Goal: Task Accomplishment & Management: Use online tool/utility

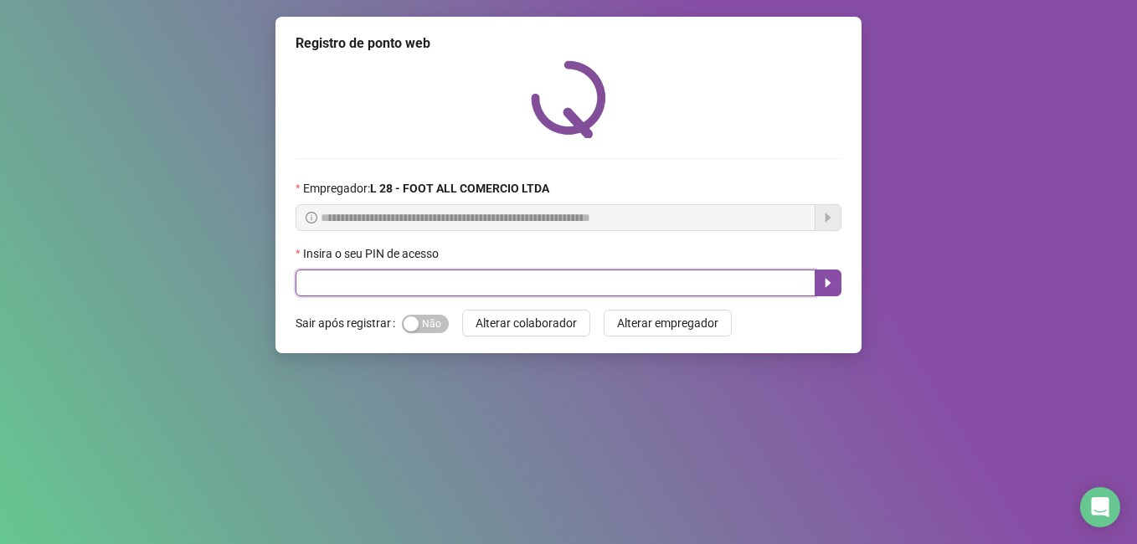
click at [636, 292] on input "text" at bounding box center [556, 283] width 520 height 27
type input "*****"
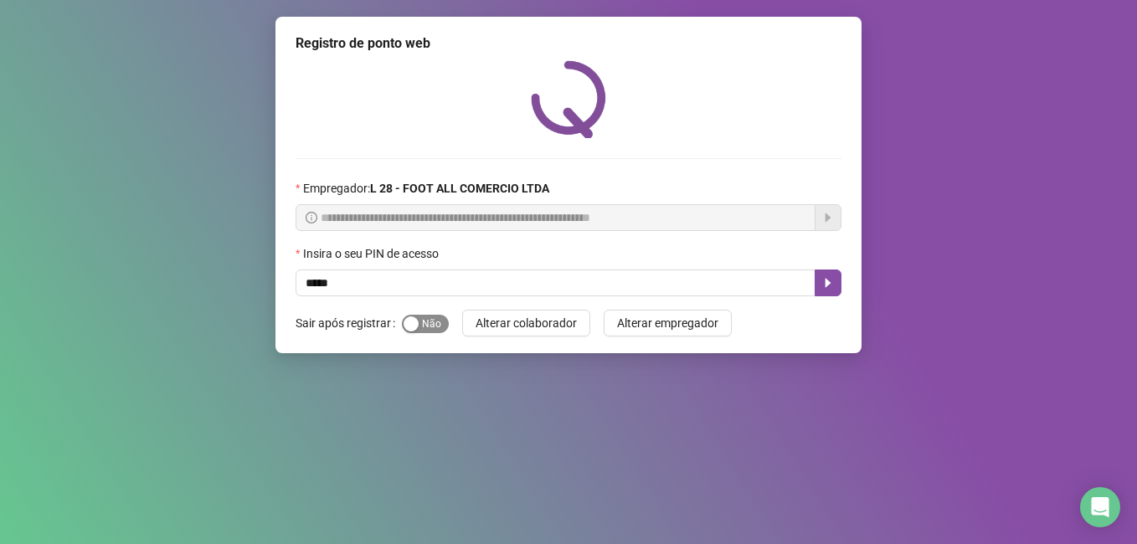
click at [416, 327] on div "button" at bounding box center [411, 323] width 15 height 15
click at [838, 290] on button "button" at bounding box center [828, 283] width 27 height 27
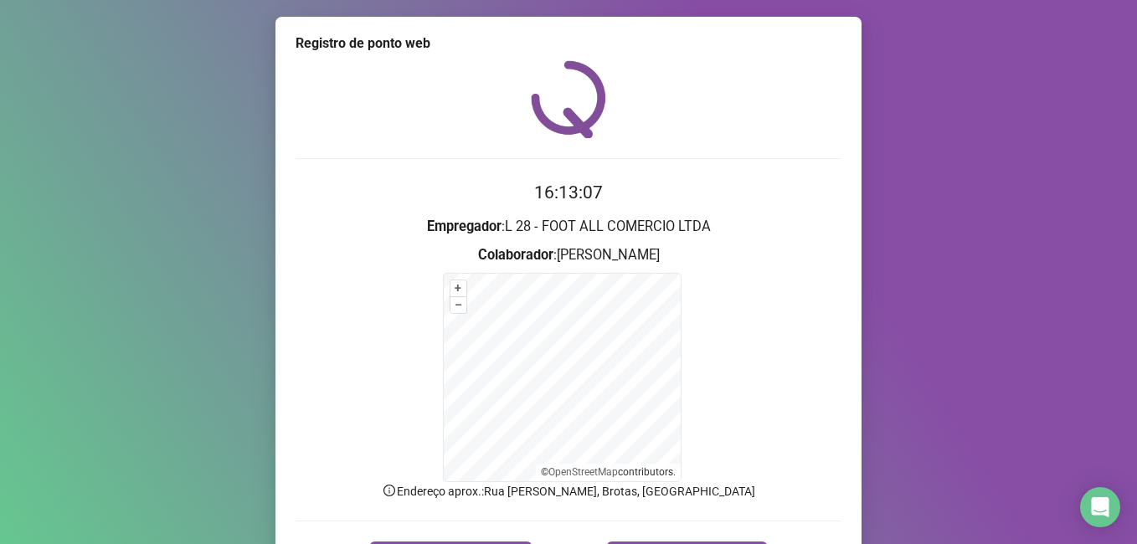
scroll to position [105, 0]
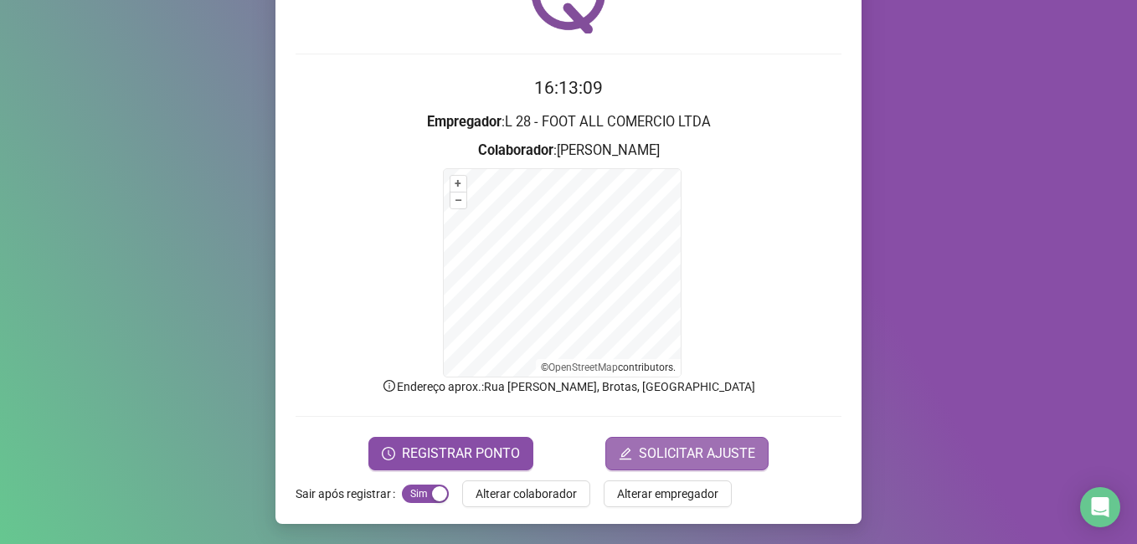
click at [708, 454] on span "SOLICITAR AJUSTE" at bounding box center [697, 454] width 116 height 20
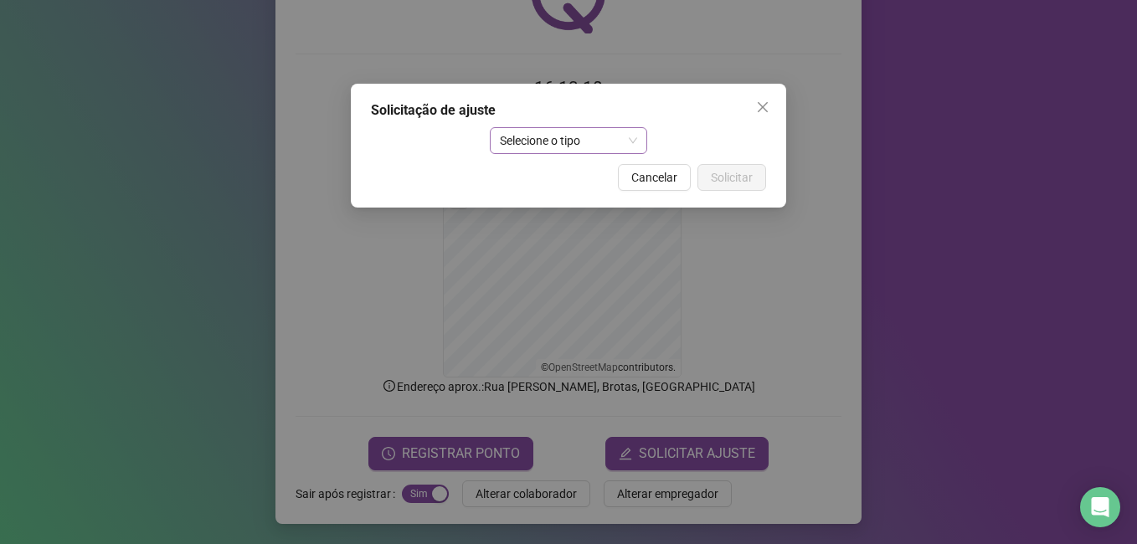
click at [635, 141] on span "Selecione o tipo" at bounding box center [569, 140] width 138 height 25
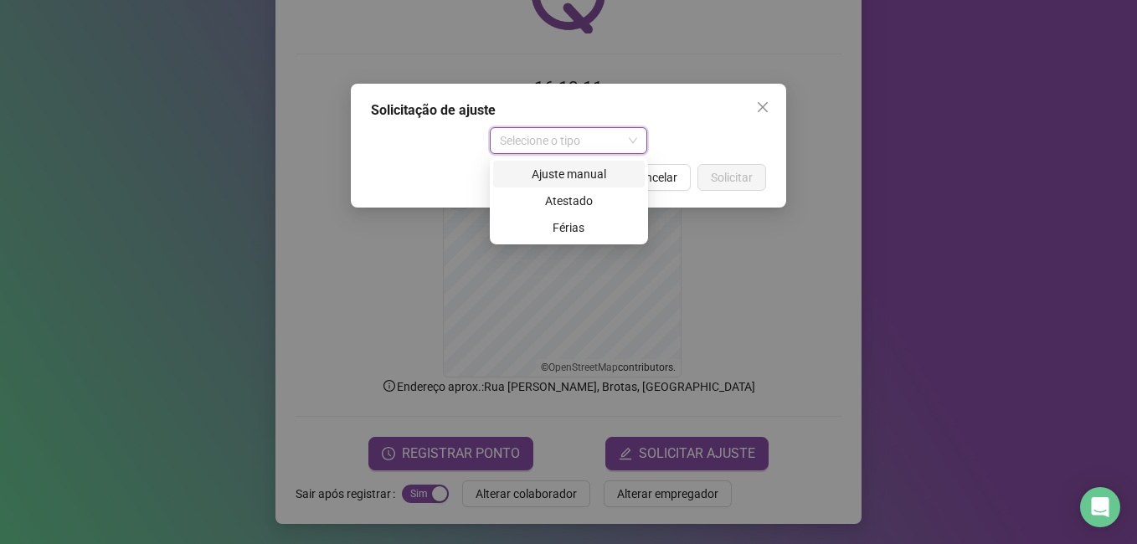
click at [620, 168] on div "Ajuste manual" at bounding box center [568, 174] width 131 height 18
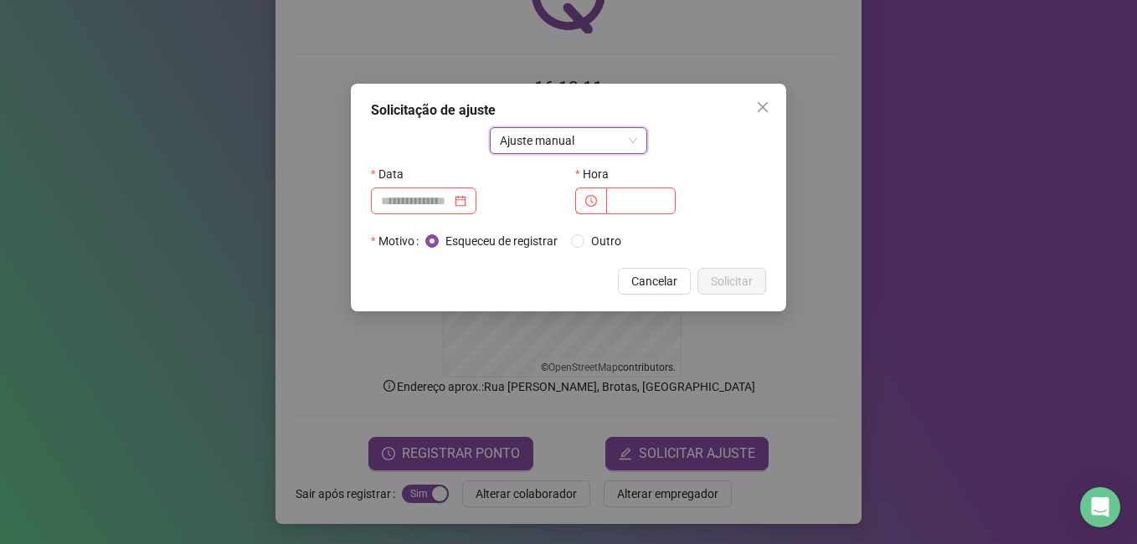
click at [596, 176] on label "Hora" at bounding box center [597, 174] width 44 height 27
click at [396, 200] on input at bounding box center [416, 201] width 70 height 18
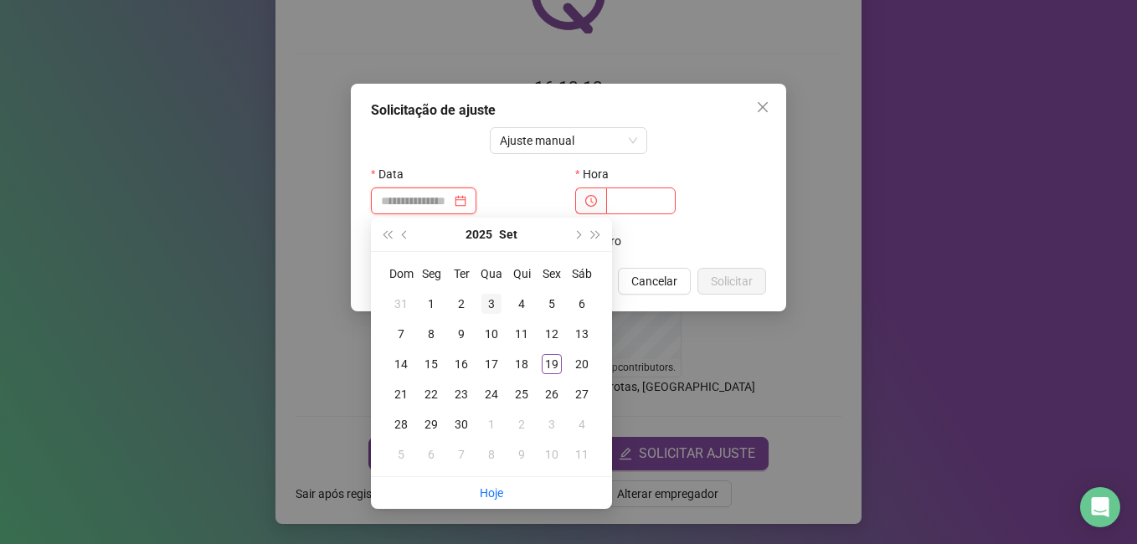
type input "**********"
click at [542, 363] on div "19" at bounding box center [552, 364] width 20 height 20
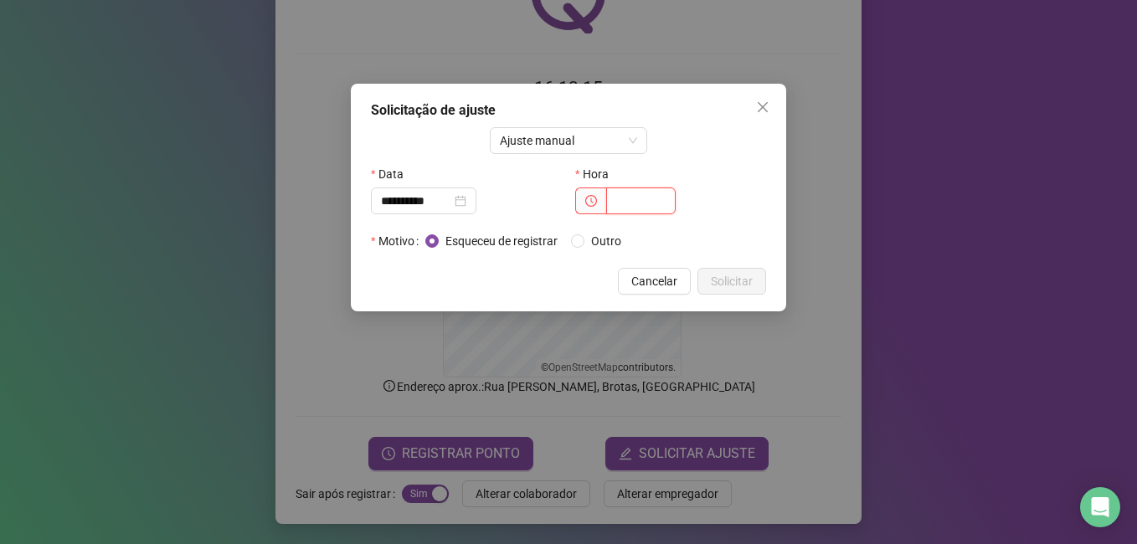
click at [645, 201] on input "text" at bounding box center [640, 201] width 69 height 27
type input "*****"
click at [753, 288] on button "Solicitar" at bounding box center [731, 281] width 69 height 27
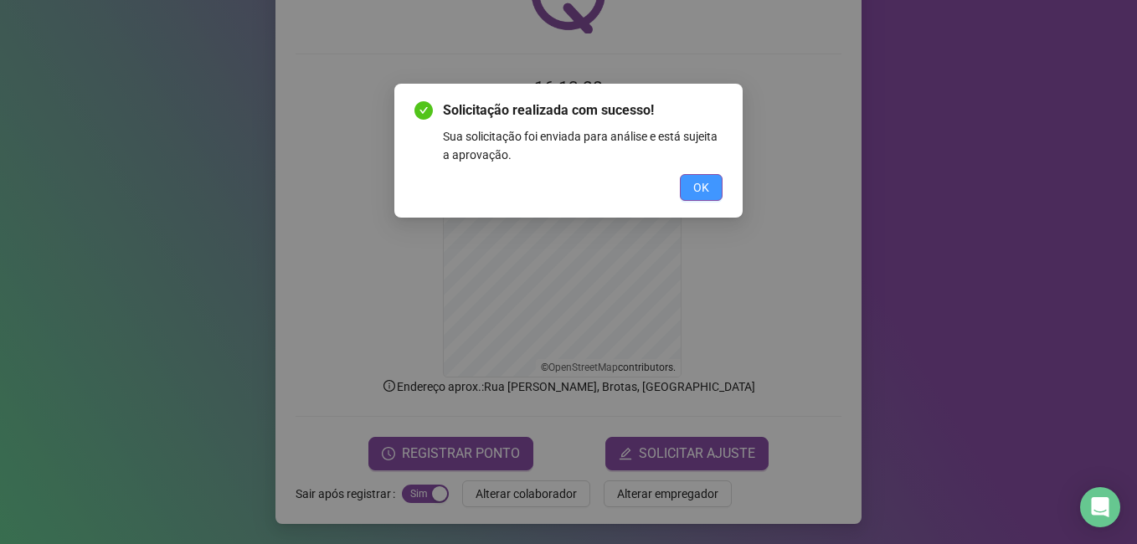
click at [689, 196] on button "OK" at bounding box center [701, 187] width 43 height 27
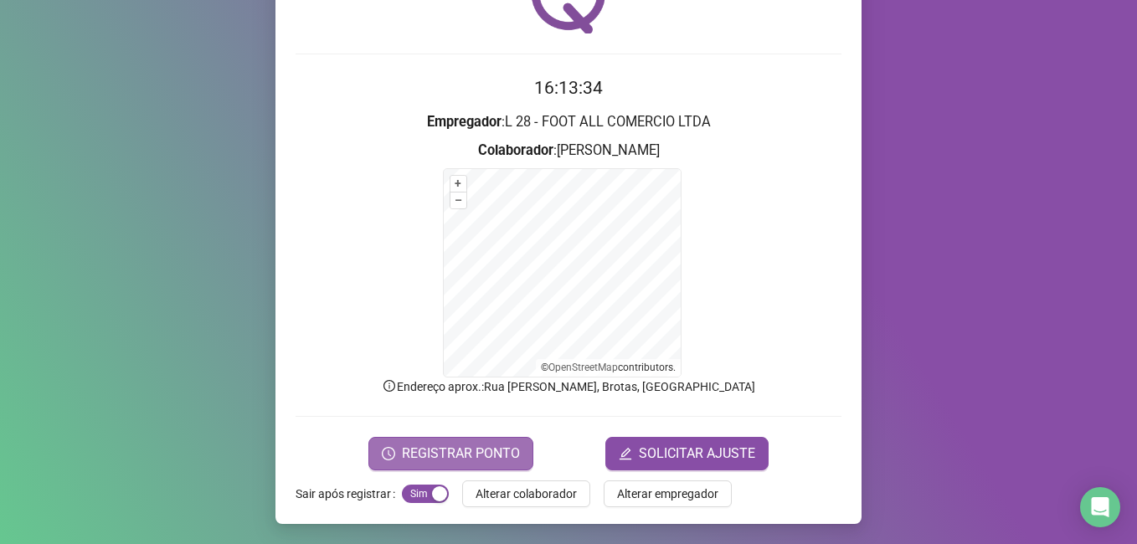
click at [485, 449] on span "REGISTRAR PONTO" at bounding box center [461, 454] width 118 height 20
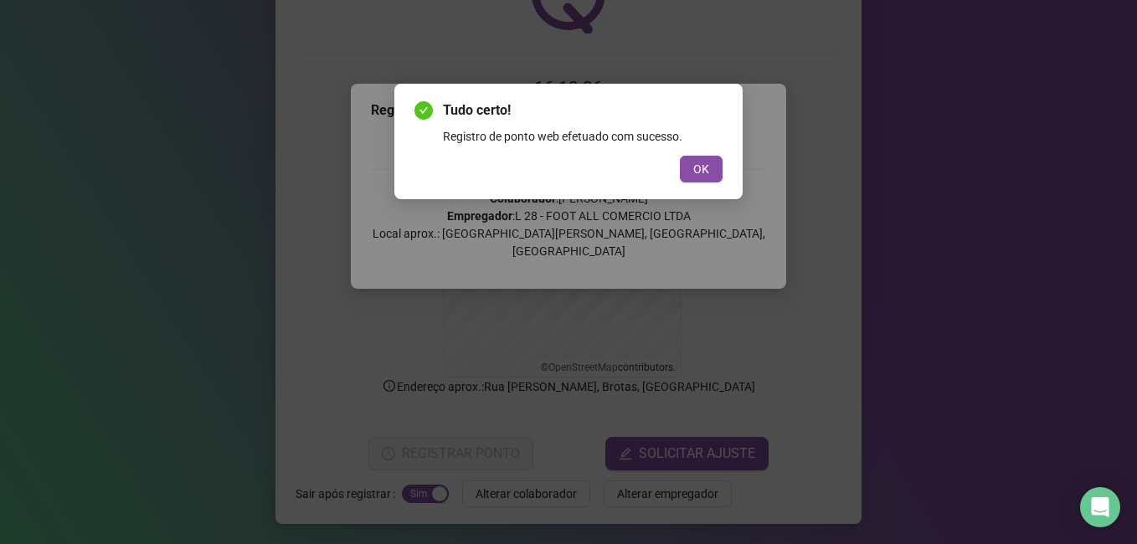
click at [774, 50] on div "Tudo certo! Registro de ponto web efetuado com sucesso. OK" at bounding box center [568, 272] width 1137 height 544
click at [699, 165] on span "OK" at bounding box center [701, 169] width 16 height 18
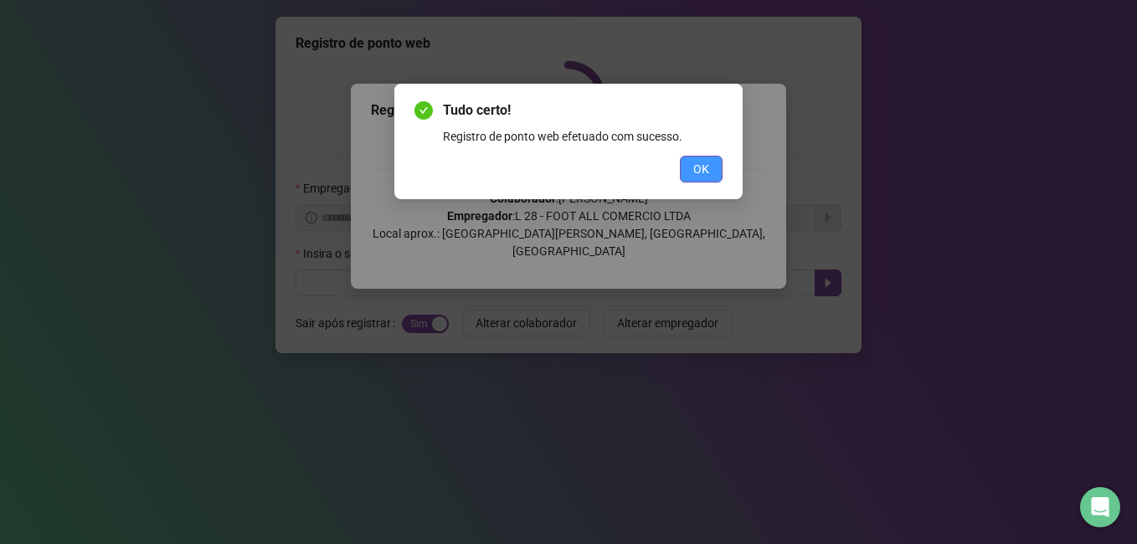
scroll to position [0, 0]
